Goal: Task Accomplishment & Management: Use online tool/utility

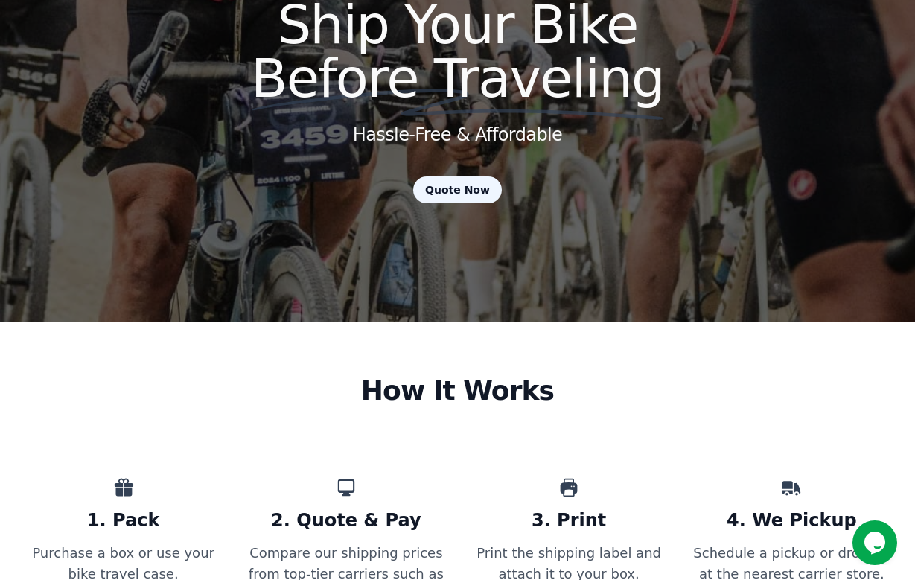
click at [458, 176] on link "Quote Now" at bounding box center [457, 189] width 89 height 27
